Goal: Transaction & Acquisition: Obtain resource

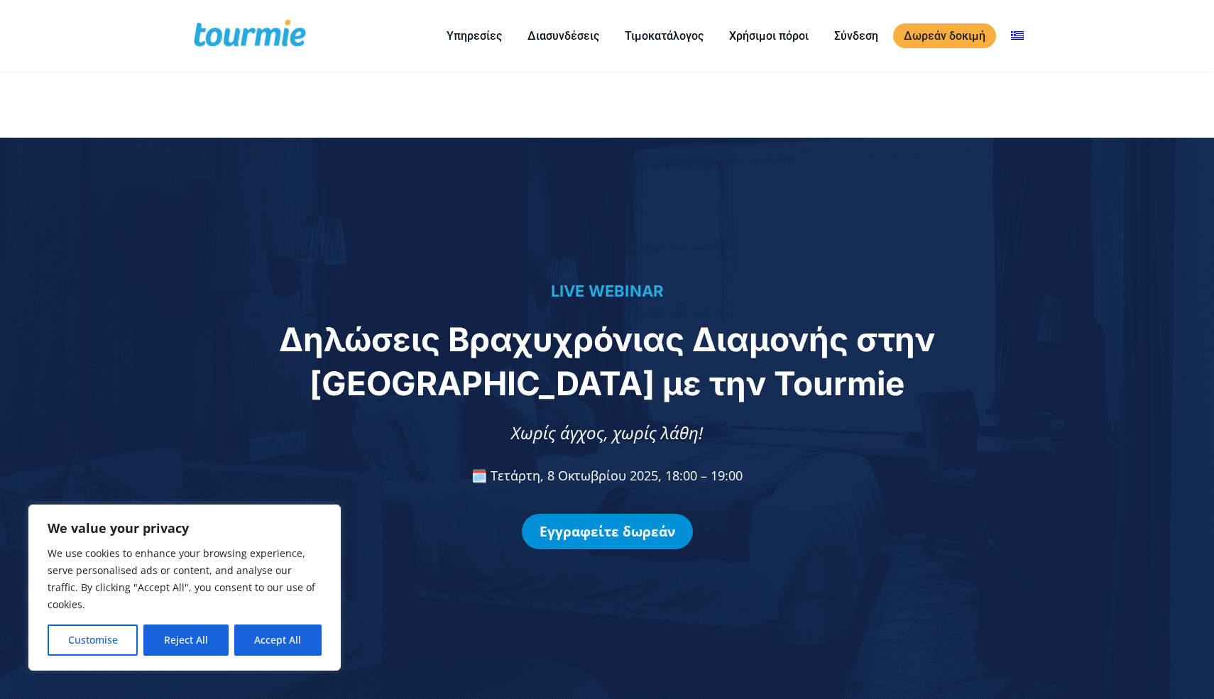
click at [621, 543] on link "Εγγραφείτε δωρεάν" at bounding box center [607, 531] width 171 height 35
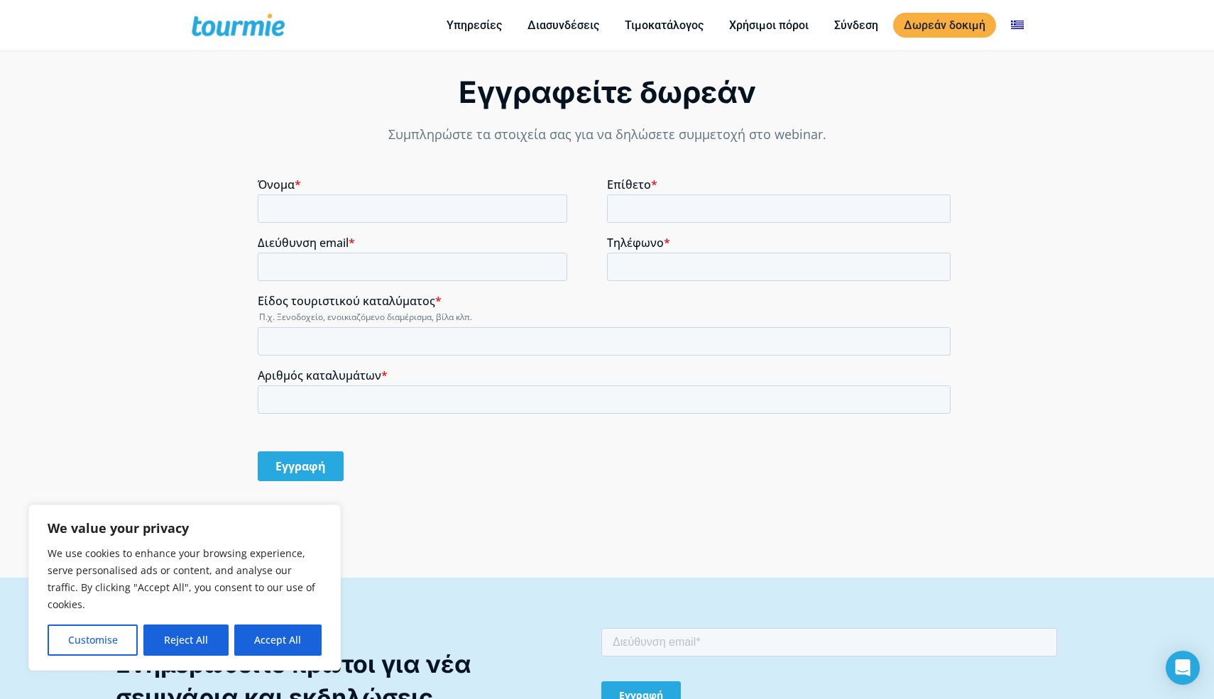
scroll to position [1229, 0]
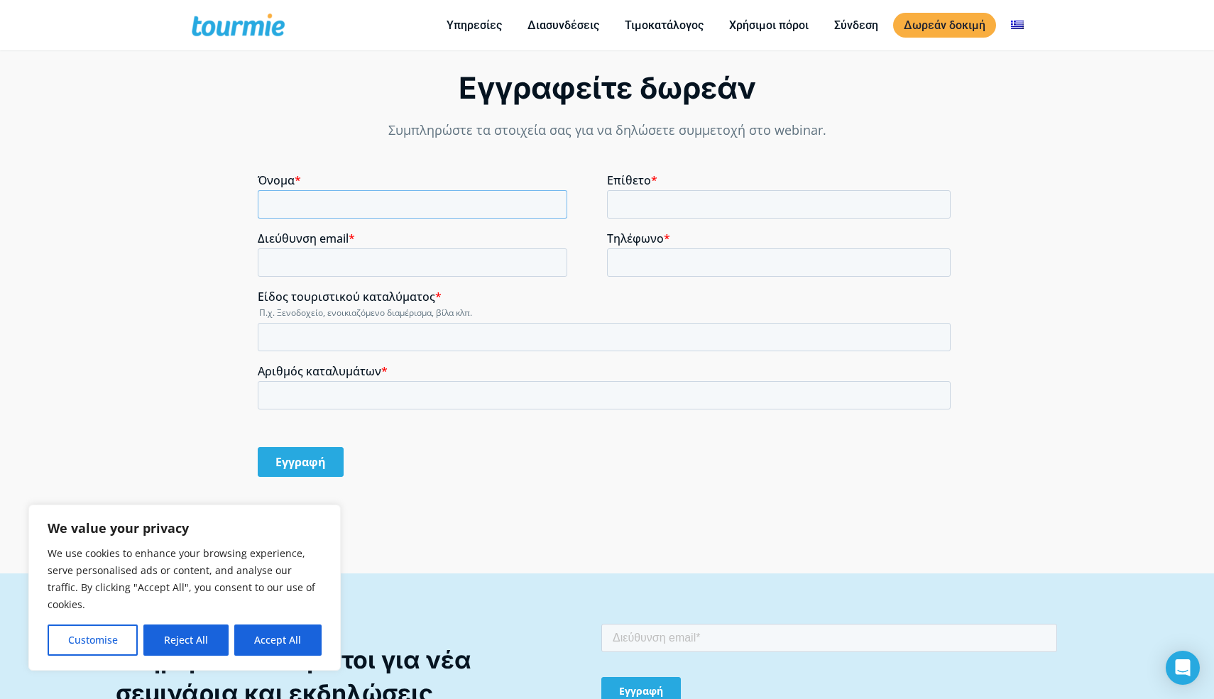
click at [430, 205] on input "Όνομα *" at bounding box center [412, 204] width 309 height 28
click at [410, 213] on input "Όνομα *" at bounding box center [412, 204] width 309 height 28
type input "LOUKAS"
click at [630, 212] on input "Επίθετο *" at bounding box center [779, 204] width 344 height 28
type input "[PERSON_NAME]"
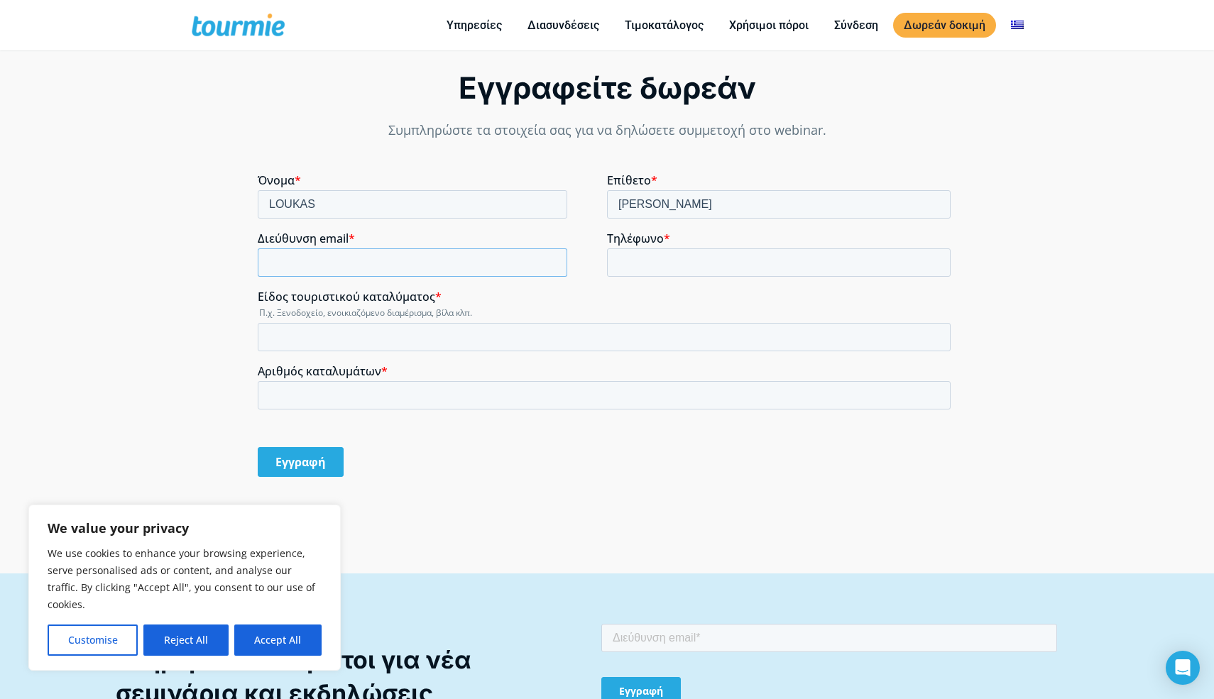
click at [519, 261] on input "Διεύθυνση email *" at bounding box center [412, 262] width 309 height 28
type input "[PERSON_NAME][EMAIL_ADDRESS][DOMAIN_NAME]"
click at [639, 266] on input "Τηλέφωνο *" at bounding box center [779, 262] width 344 height 28
type input "[PHONE_NUMBER]"
click at [464, 333] on input "Είδος τουριστικού καταλύματος *" at bounding box center [604, 337] width 693 height 28
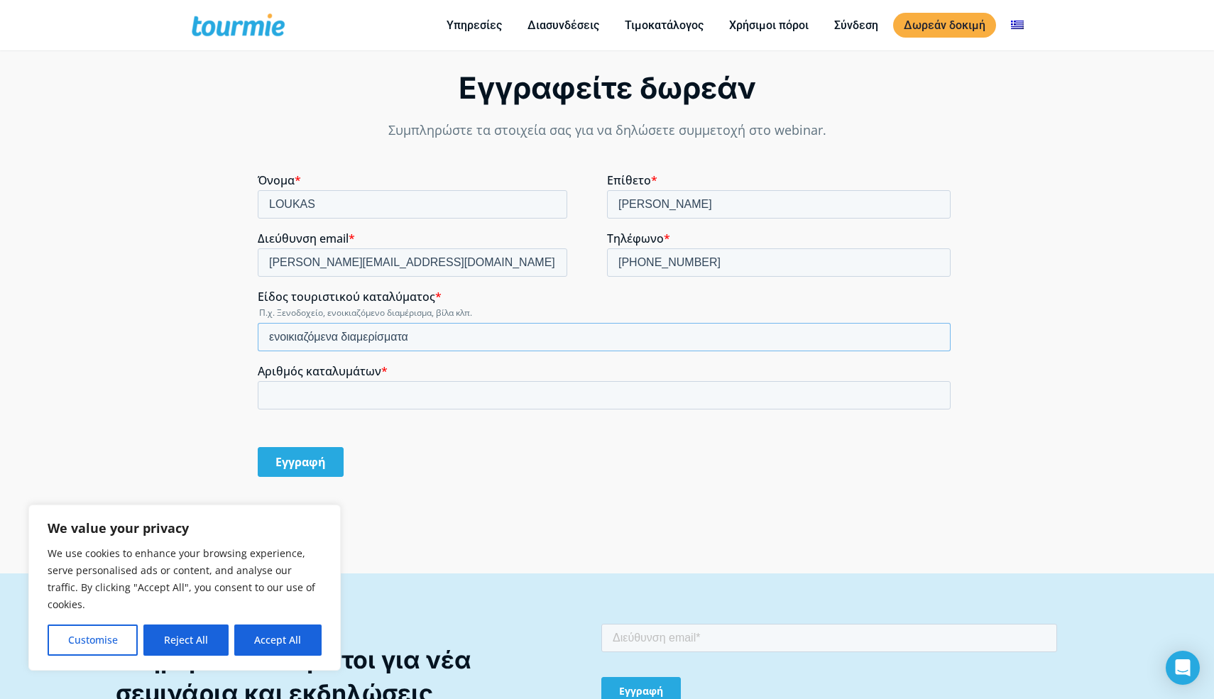
type input "ενοικιαζόμενα διαμερίσματα"
click at [504, 392] on input "Αριθμός καταλυμάτων *" at bounding box center [604, 395] width 693 height 28
type input "10"
click at [547, 486] on div "Εγγραφή" at bounding box center [607, 462] width 698 height 54
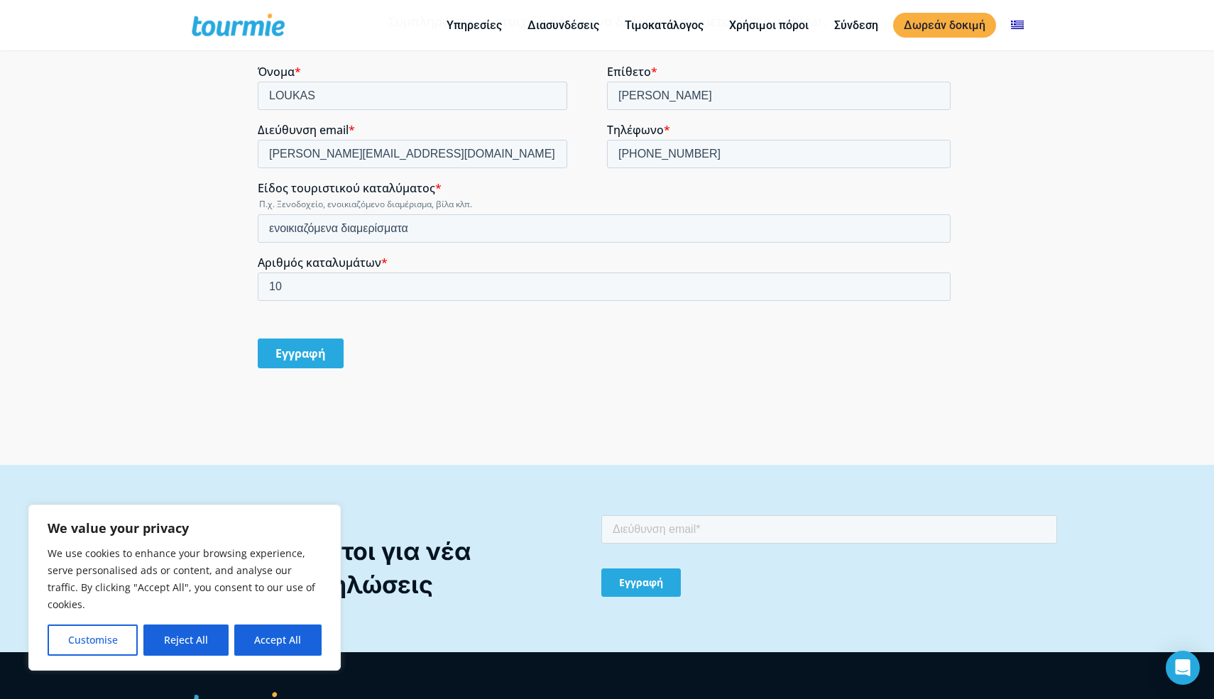
scroll to position [1349, 0]
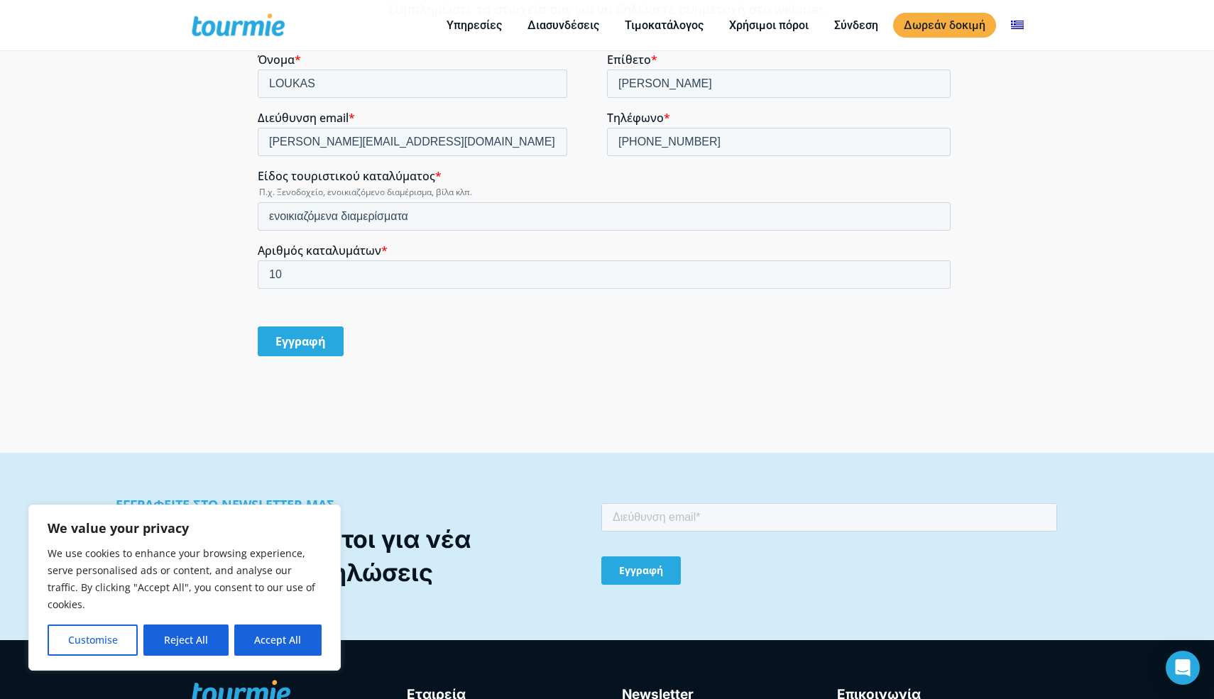
click at [314, 351] on input "Εγγραφή" at bounding box center [301, 341] width 86 height 30
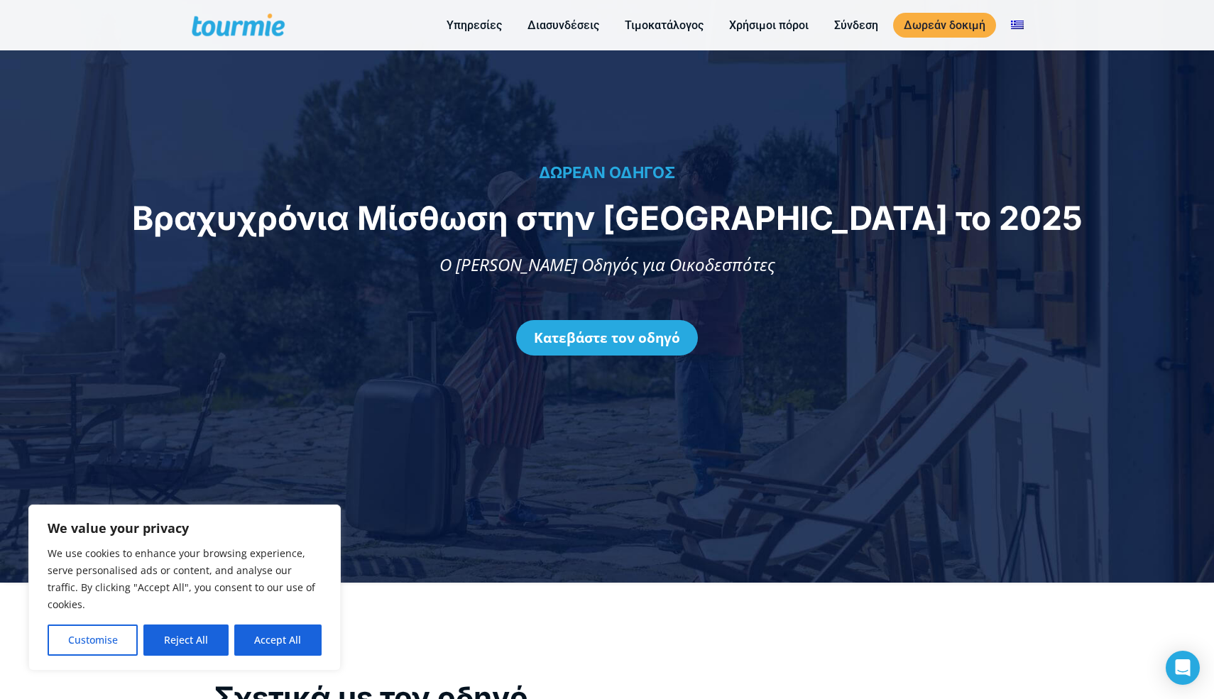
scroll to position [122, 0]
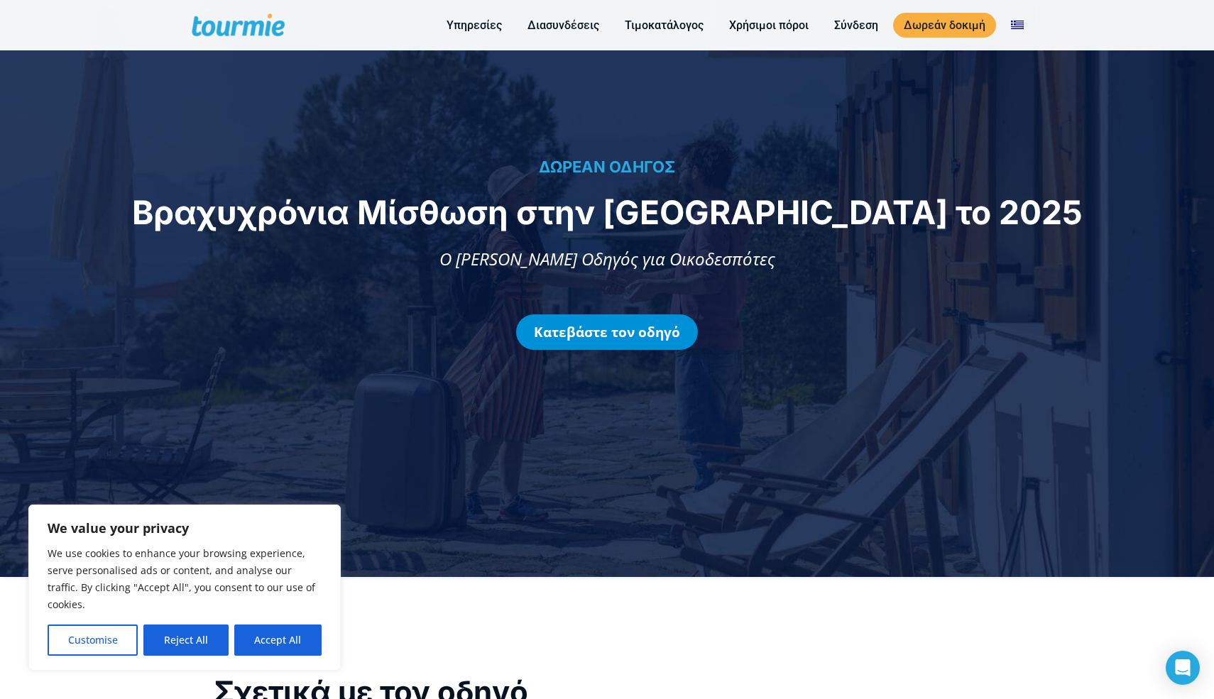
click at [630, 334] on link "Κατεβάστε τον οδηγό" at bounding box center [607, 331] width 182 height 35
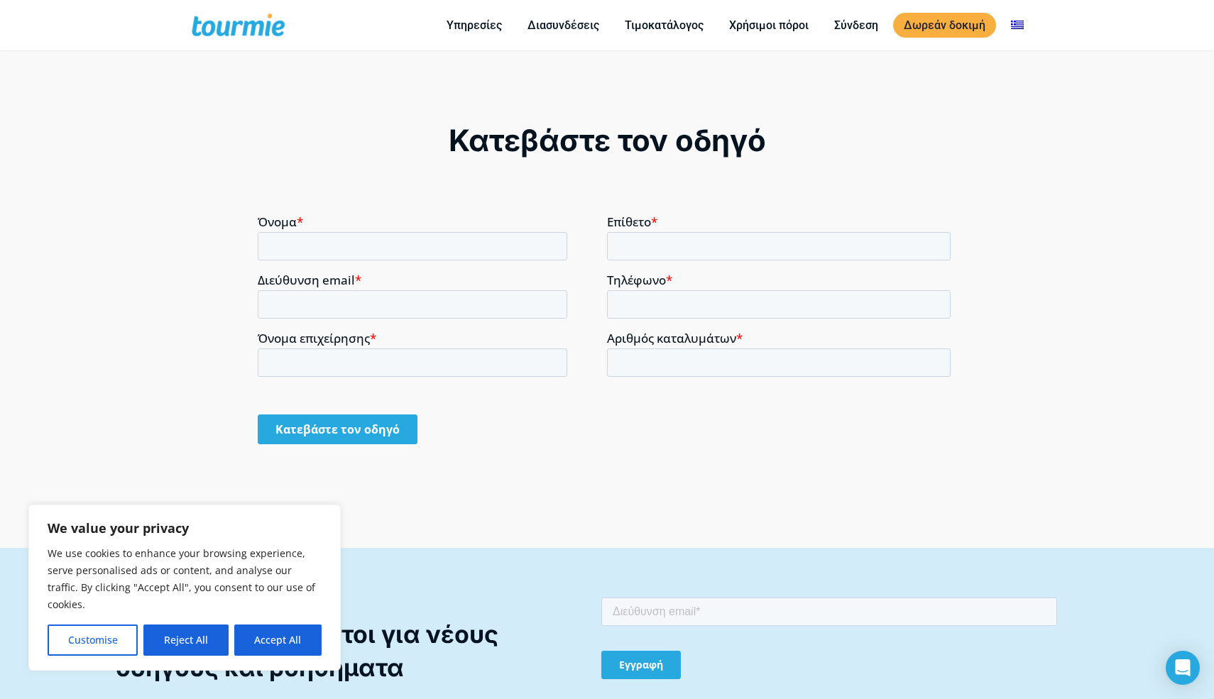
scroll to position [1218, 0]
click at [521, 249] on input "Όνομα *" at bounding box center [412, 245] width 309 height 28
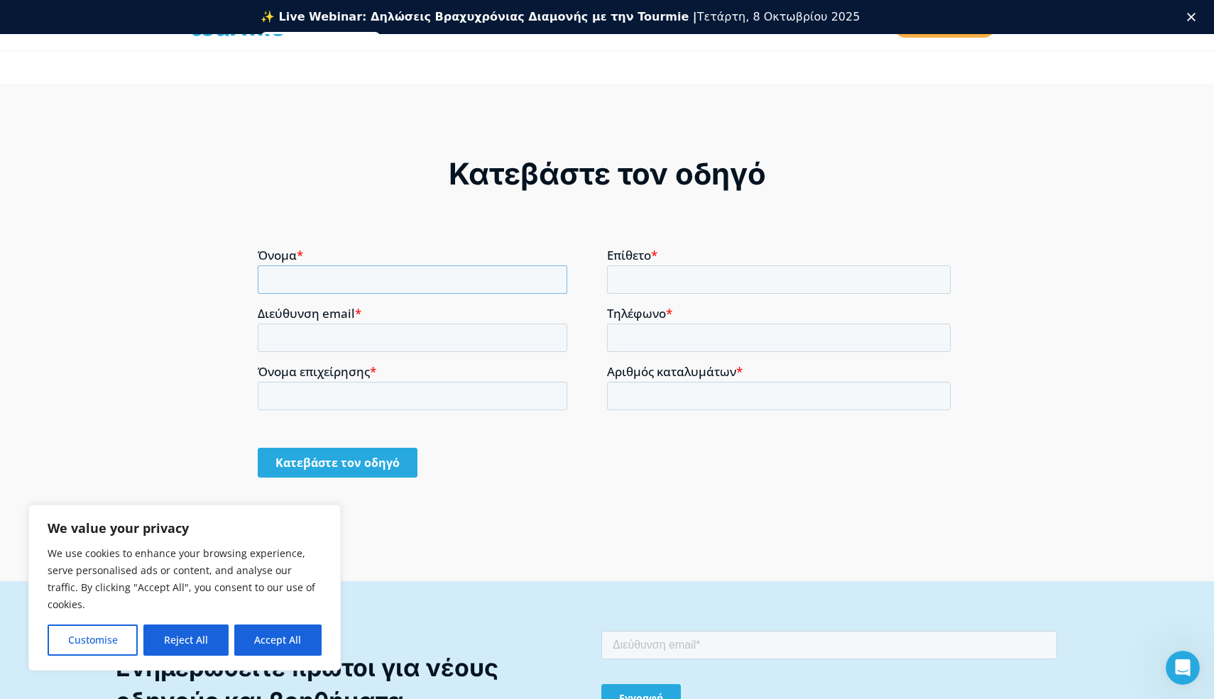
scroll to position [0, 0]
type input "LOUKAS"
click at [678, 285] on input "Επίθετο *" at bounding box center [779, 279] width 344 height 28
type input "[PERSON_NAME]"
click at [414, 332] on input "Διεύθυνση email *" at bounding box center [412, 337] width 309 height 28
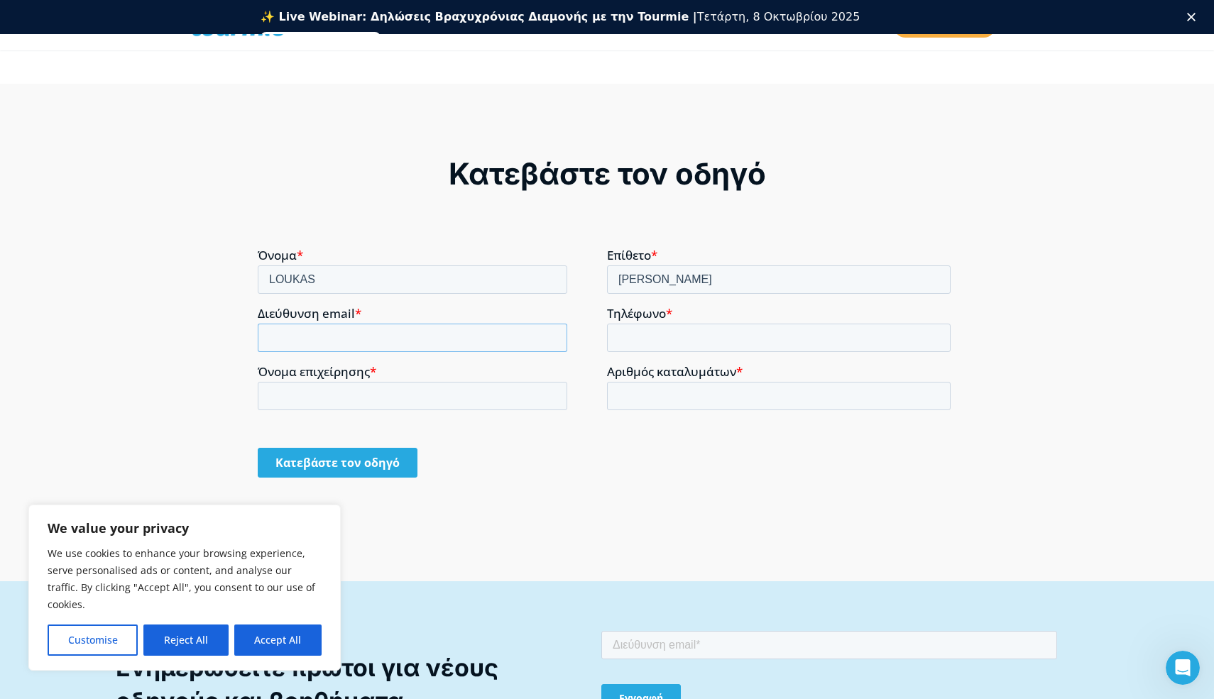
type input "[PERSON_NAME][EMAIL_ADDRESS][DOMAIN_NAME]"
click at [640, 339] on input "Τηλέφωνο *" at bounding box center [779, 337] width 344 height 28
type input "[PHONE_NUMBER]"
click at [481, 404] on input "Όνομα επιχείρησης *" at bounding box center [412, 395] width 309 height 28
type input "μ"
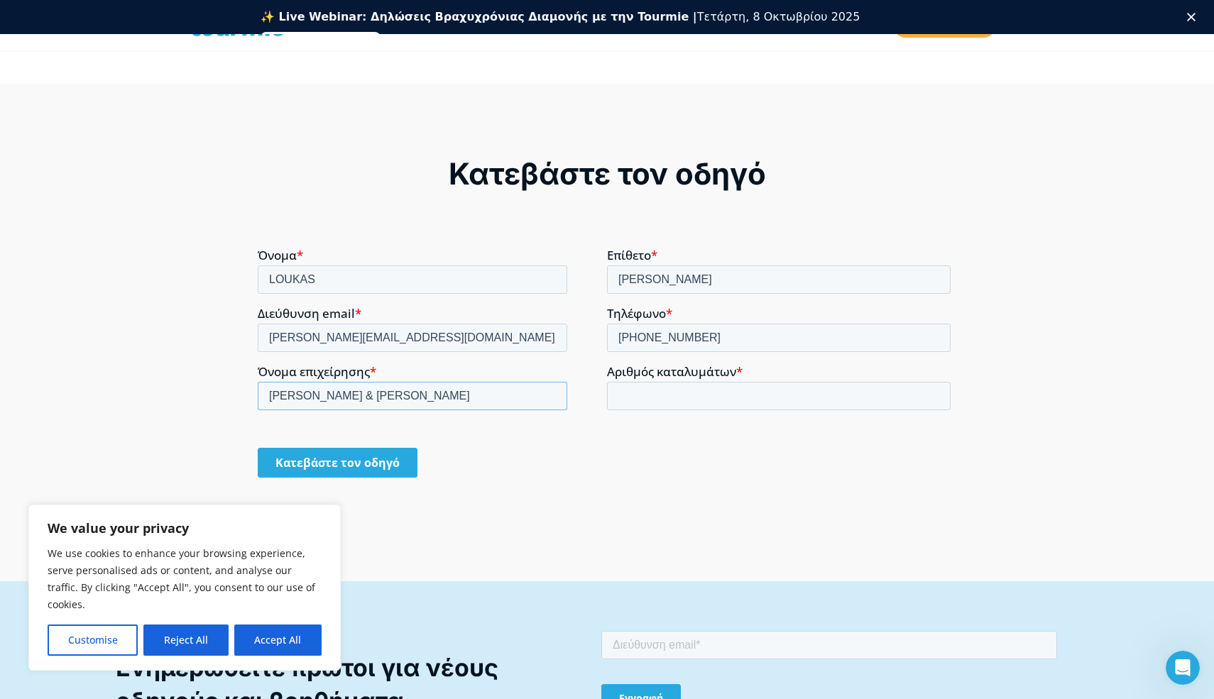
click at [329, 391] on input "[PERSON_NAME] & [PERSON_NAME]" at bounding box center [412, 395] width 309 height 28
type input "[PERSON_NAME] & Christi"
click at [710, 397] on input "Αριθμός καταλυμάτων *" at bounding box center [779, 395] width 344 height 28
type input "10"
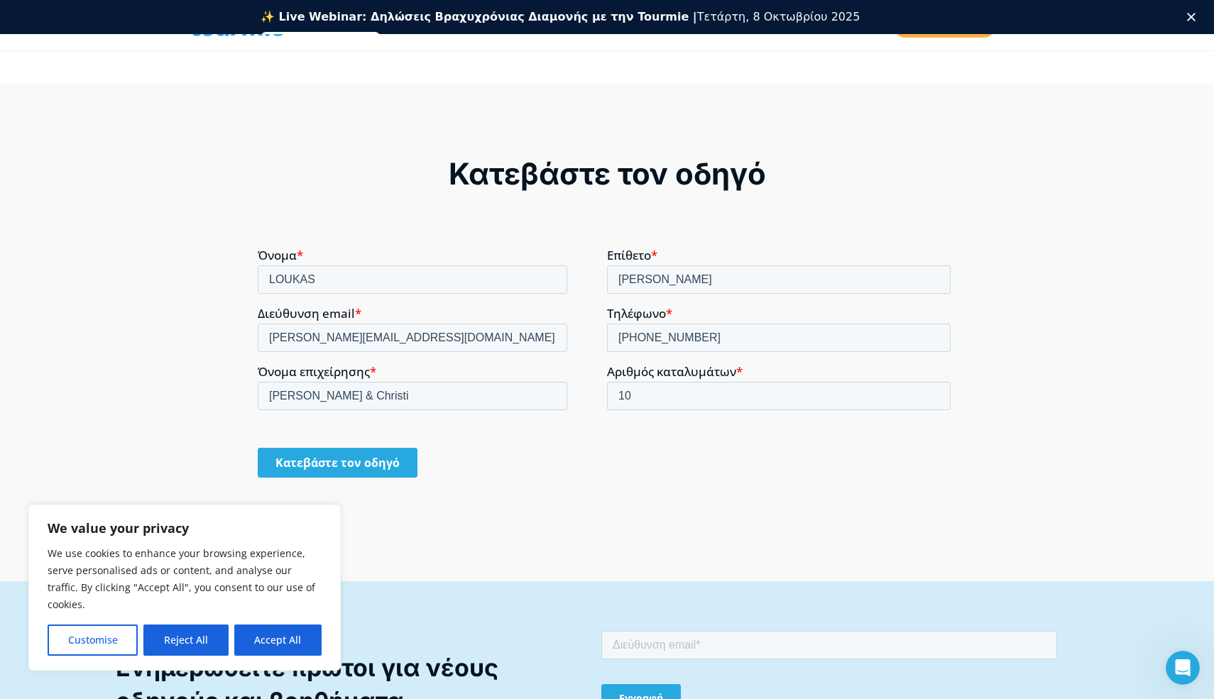
click at [388, 463] on input "Κατεβάστε τον οδηγό" at bounding box center [338, 462] width 160 height 30
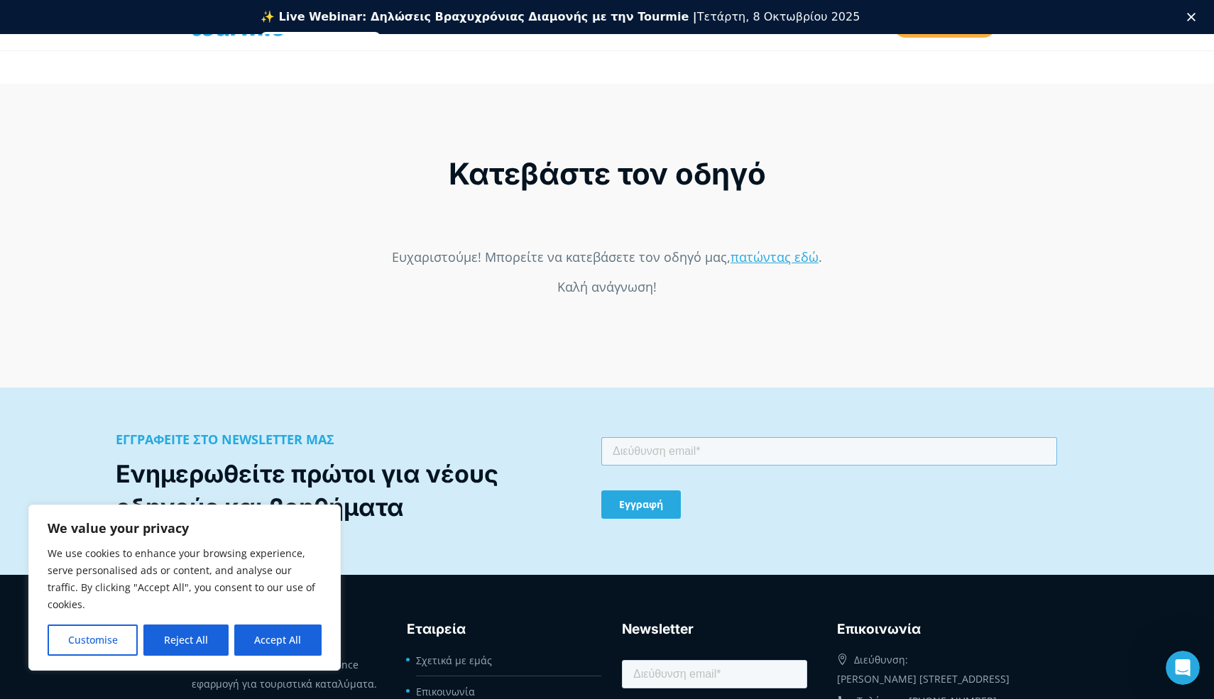
click at [639, 448] on input "email" at bounding box center [829, 451] width 456 height 28
type input "[PERSON_NAME][EMAIL_ADDRESS][DOMAIN_NAME]"
click at [655, 515] on input "Εγγραφή" at bounding box center [640, 504] width 79 height 28
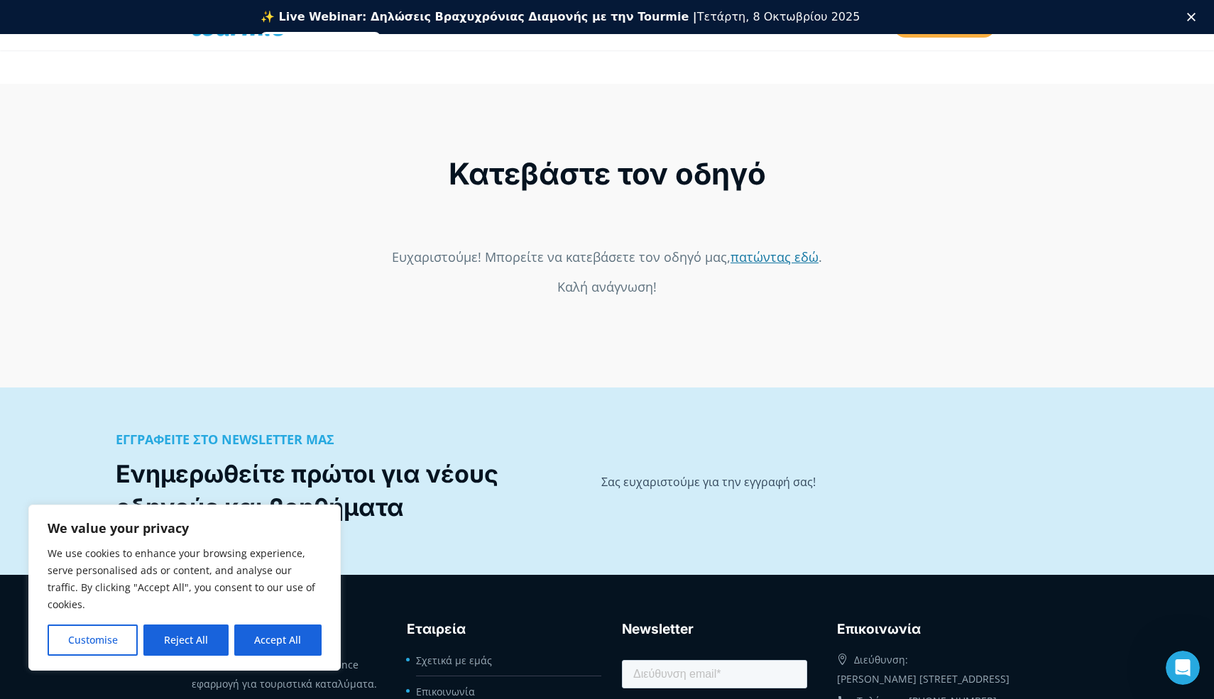
click at [761, 259] on link "πατώντας εδώ" at bounding box center [774, 256] width 88 height 17
